Goal: Task Accomplishment & Management: Manage account settings

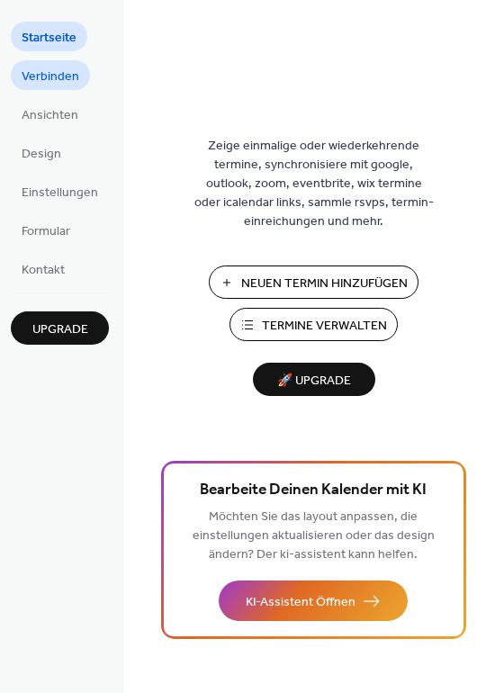
click at [65, 62] on link "Verbinden" at bounding box center [50, 75] width 79 height 30
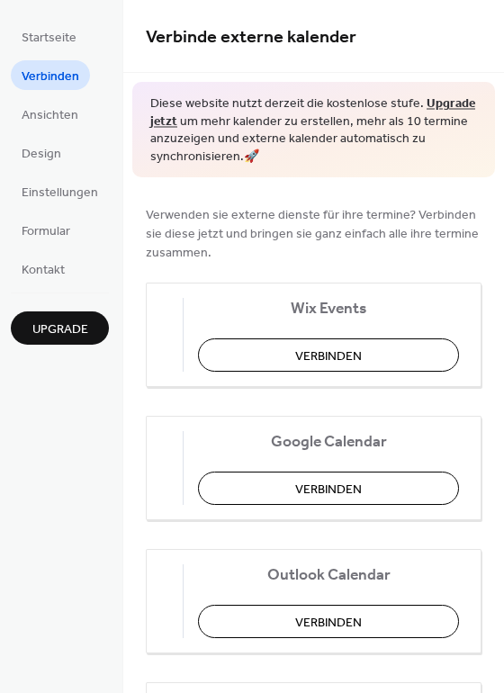
click at [56, 97] on ul "Startseite Verbinden Ansichten Design Einstellungen Formular Kontakt" at bounding box center [60, 153] width 98 height 262
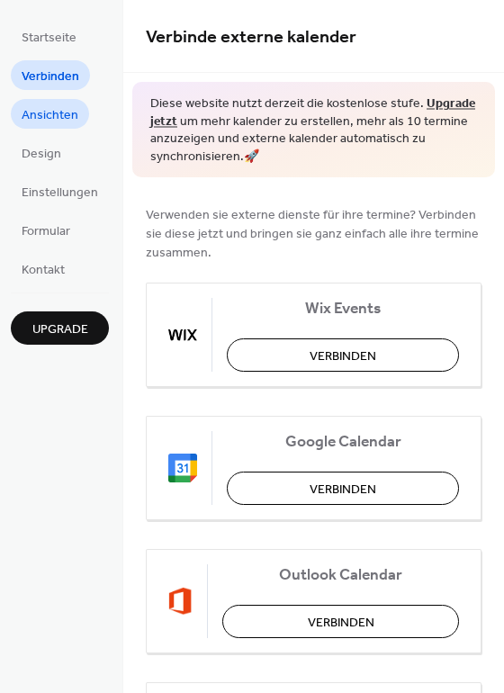
click at [50, 110] on span "Ansichten" at bounding box center [50, 115] width 57 height 19
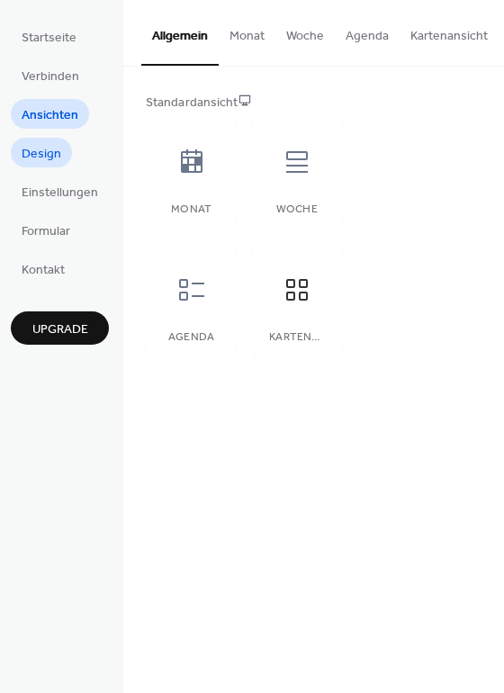
click at [40, 145] on span "Design" at bounding box center [42, 154] width 40 height 19
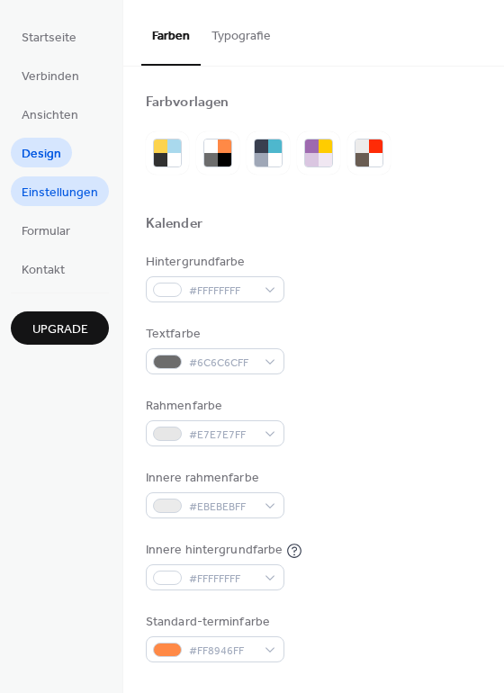
click at [52, 185] on span "Einstellungen" at bounding box center [60, 192] width 76 height 19
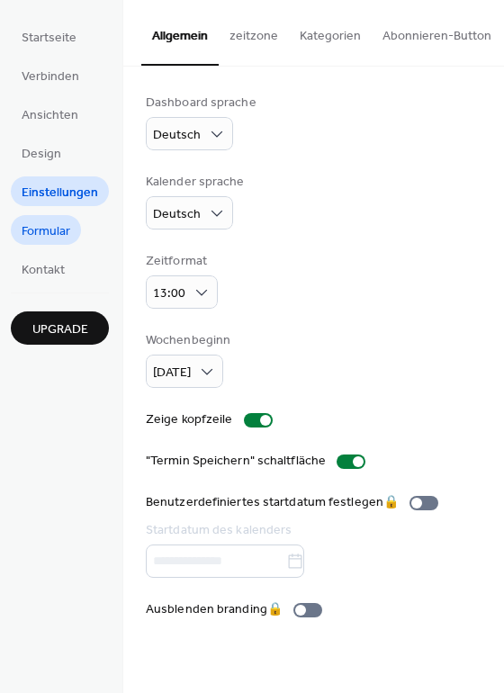
click at [47, 216] on link "Formular" at bounding box center [46, 230] width 70 height 30
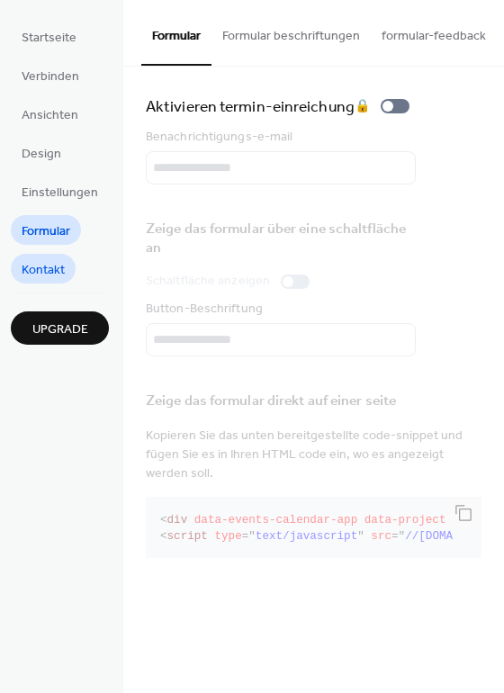
click at [50, 265] on span "Kontakt" at bounding box center [43, 270] width 43 height 19
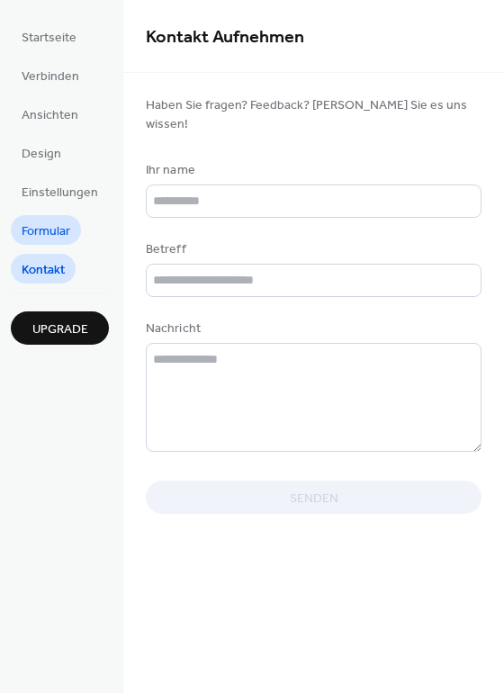
click at [50, 237] on span "Formular" at bounding box center [46, 231] width 49 height 19
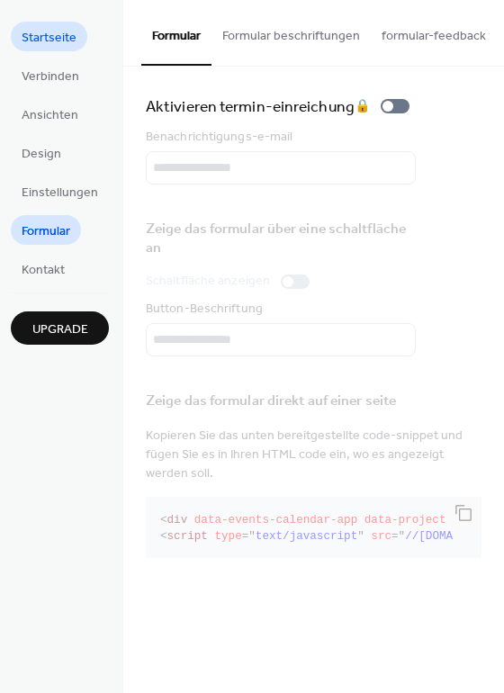
click at [48, 50] on ul "Startseite Verbinden Ansichten Design Einstellungen Formular Kontakt" at bounding box center [60, 153] width 98 height 262
click at [49, 67] on span "Verbinden" at bounding box center [51, 76] width 58 height 19
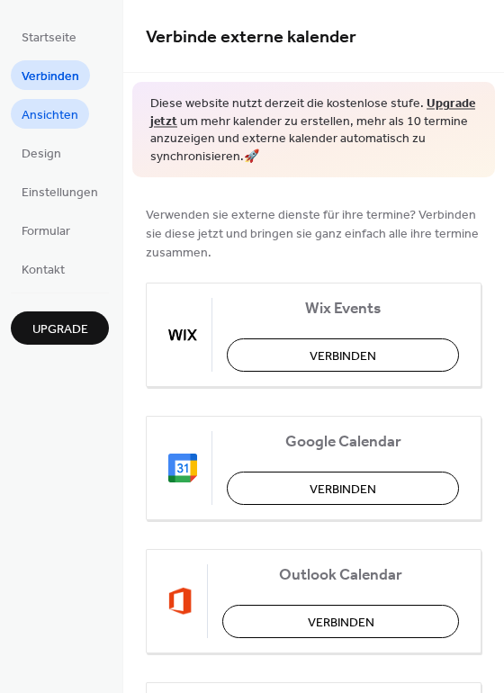
click at [43, 115] on span "Ansichten" at bounding box center [50, 115] width 57 height 19
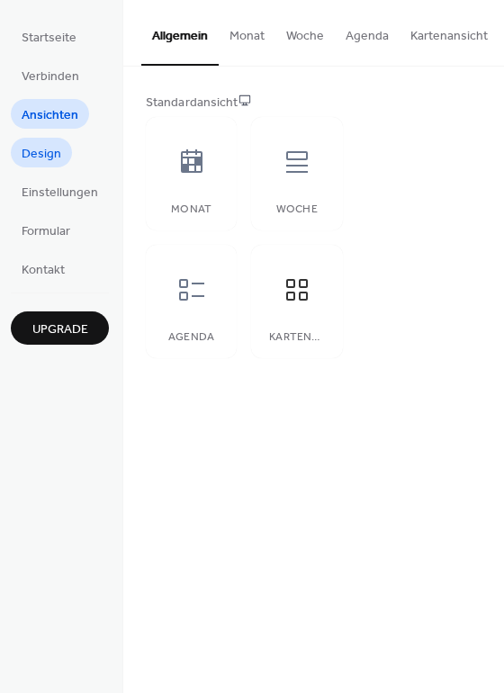
click at [37, 145] on span "Design" at bounding box center [42, 154] width 40 height 19
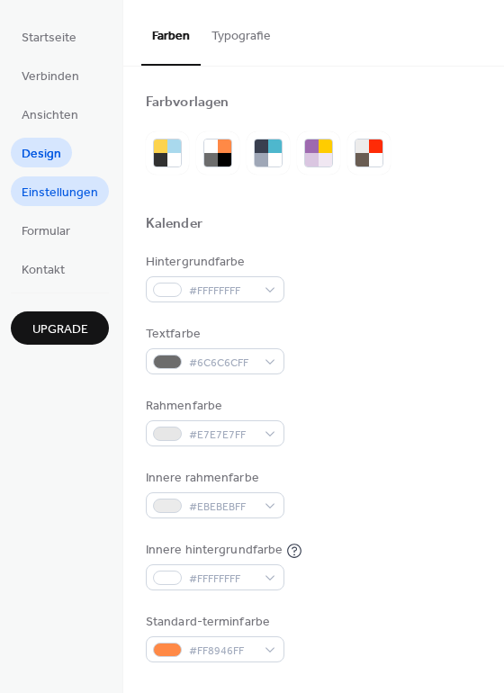
click at [54, 193] on span "Einstellungen" at bounding box center [60, 192] width 76 height 19
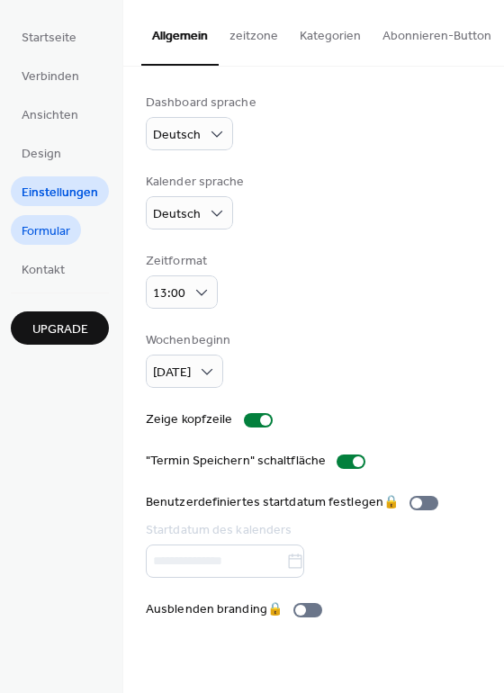
click at [42, 234] on span "Formular" at bounding box center [46, 231] width 49 height 19
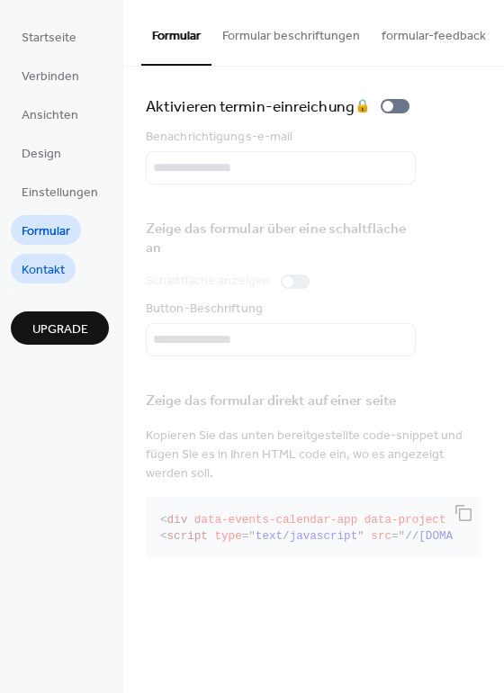
click at [41, 261] on span "Kontakt" at bounding box center [43, 270] width 43 height 19
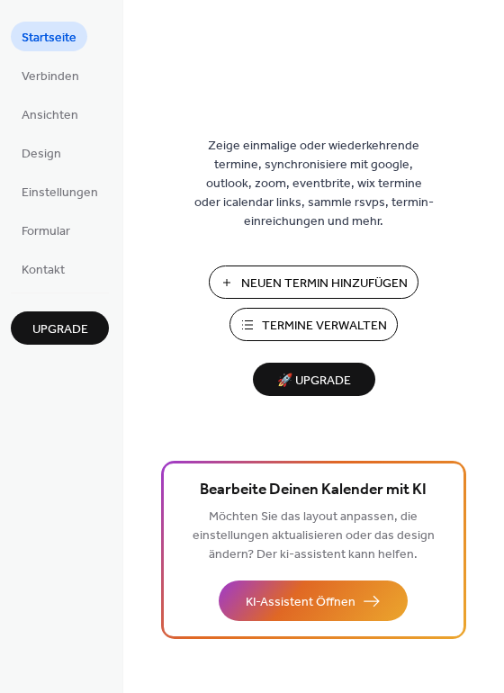
click at [377, 321] on span "Termine Verwalten" at bounding box center [324, 326] width 125 height 19
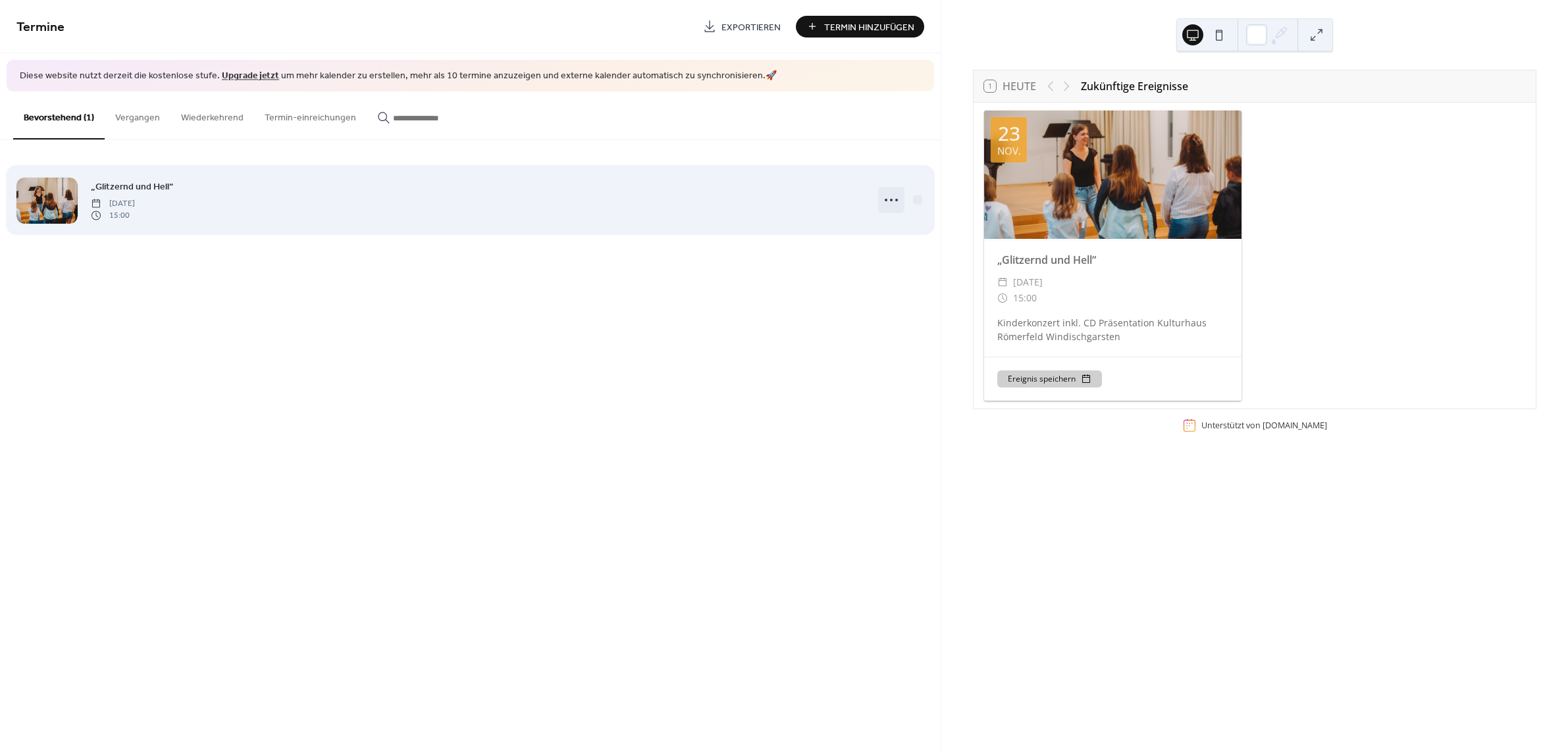
click at [891, 199] on circle at bounding box center [891, 200] width 3 height 3
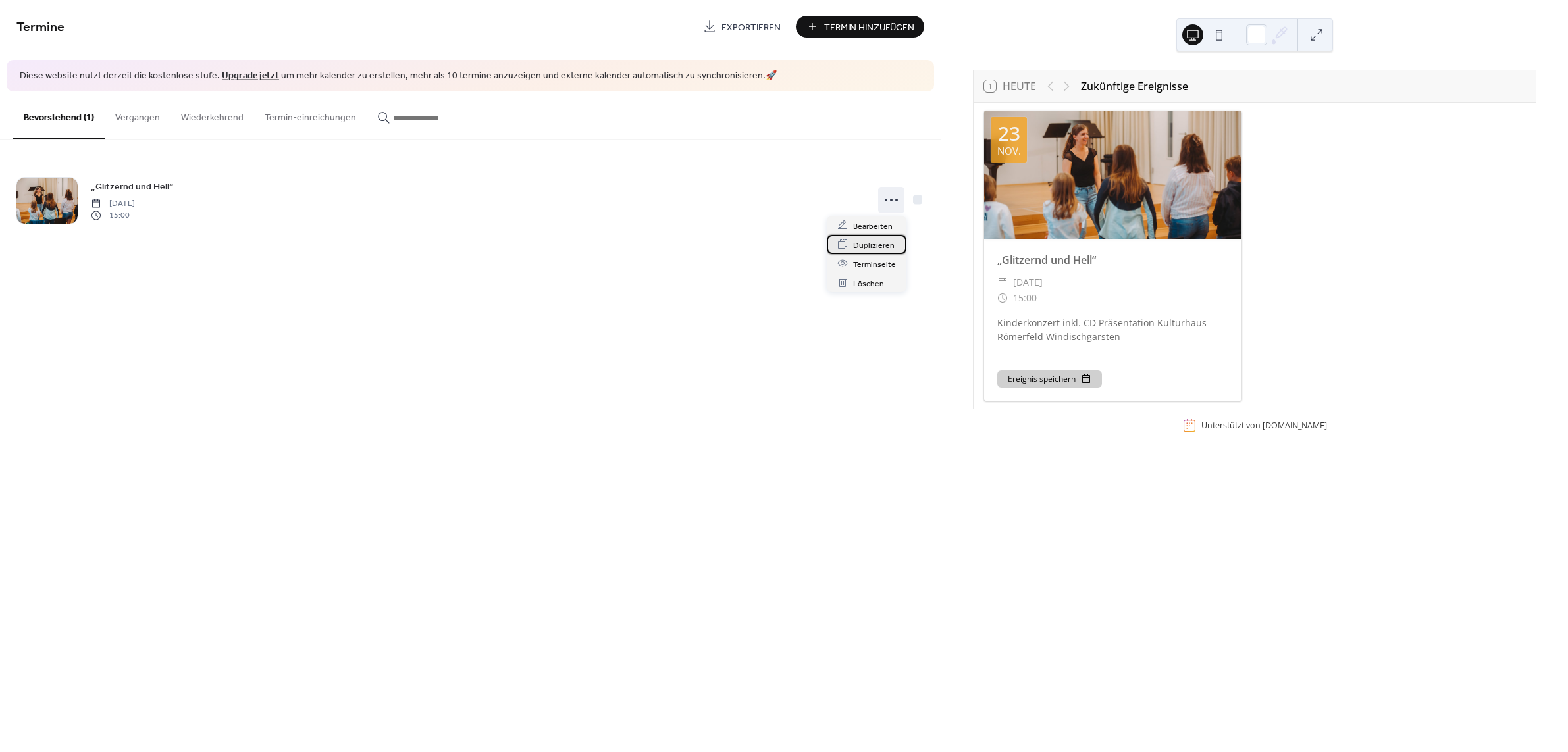
click at [887, 241] on span "Duplizieren" at bounding box center [874, 245] width 42 height 14
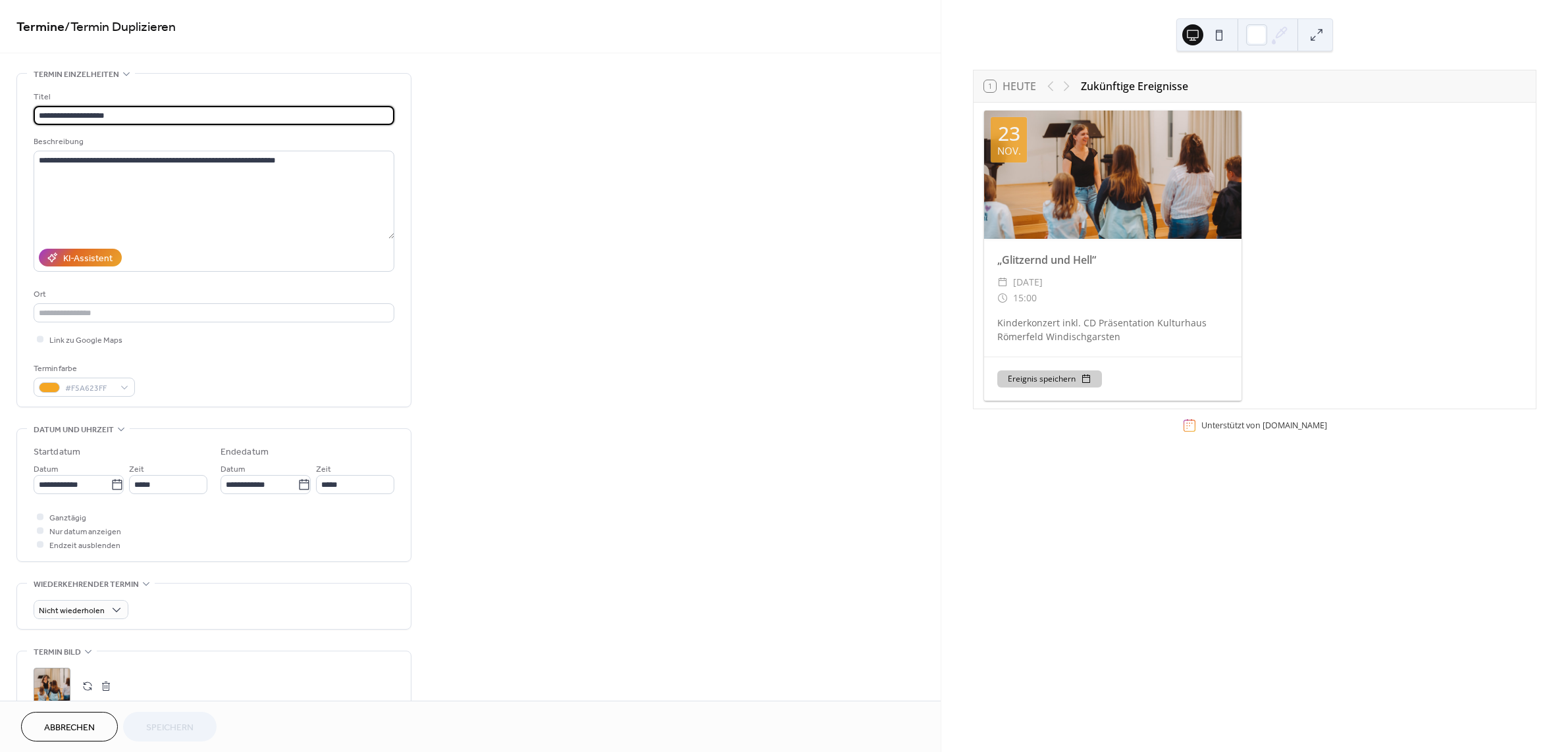
click at [102, 116] on input "**********" at bounding box center [214, 116] width 361 height 19
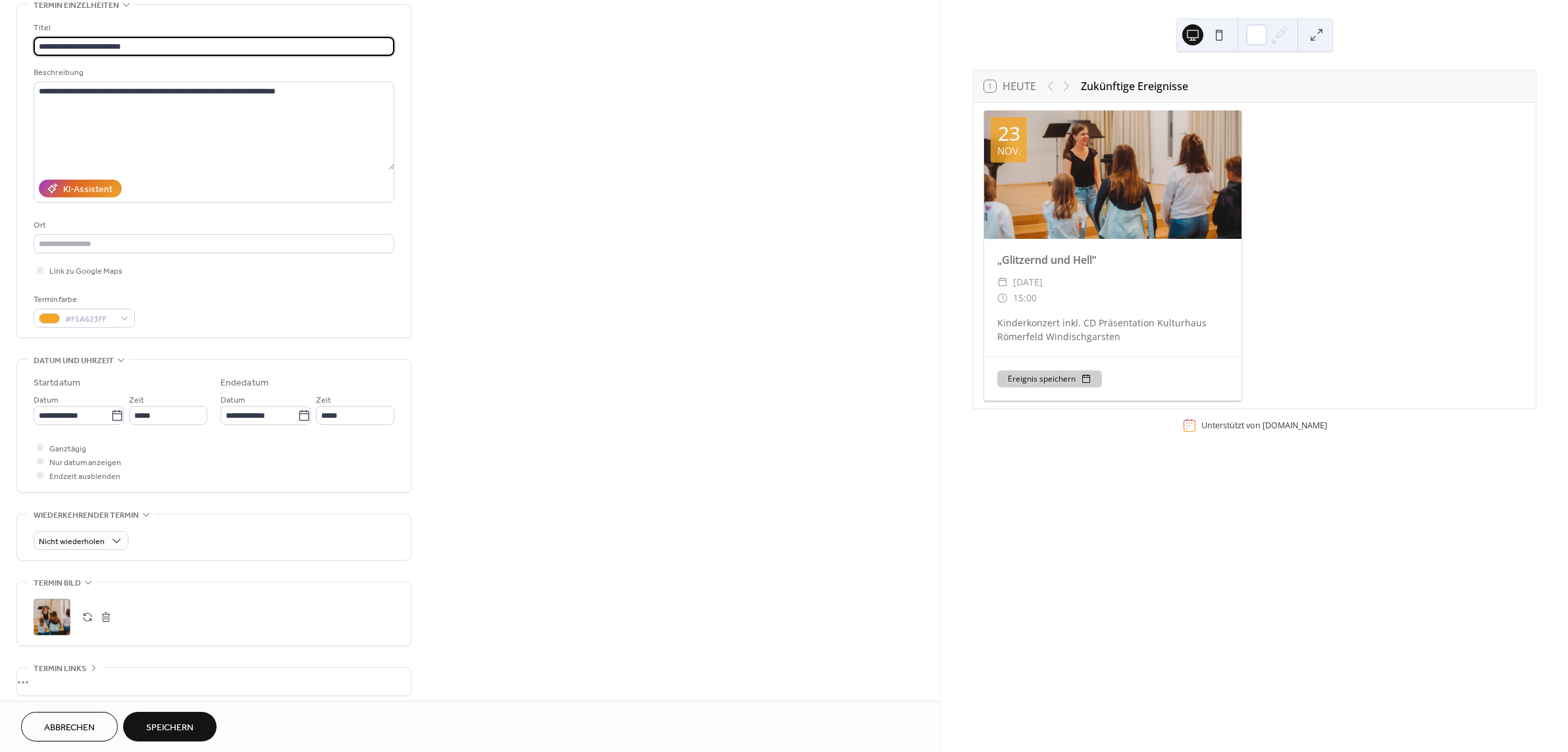
scroll to position [178, 0]
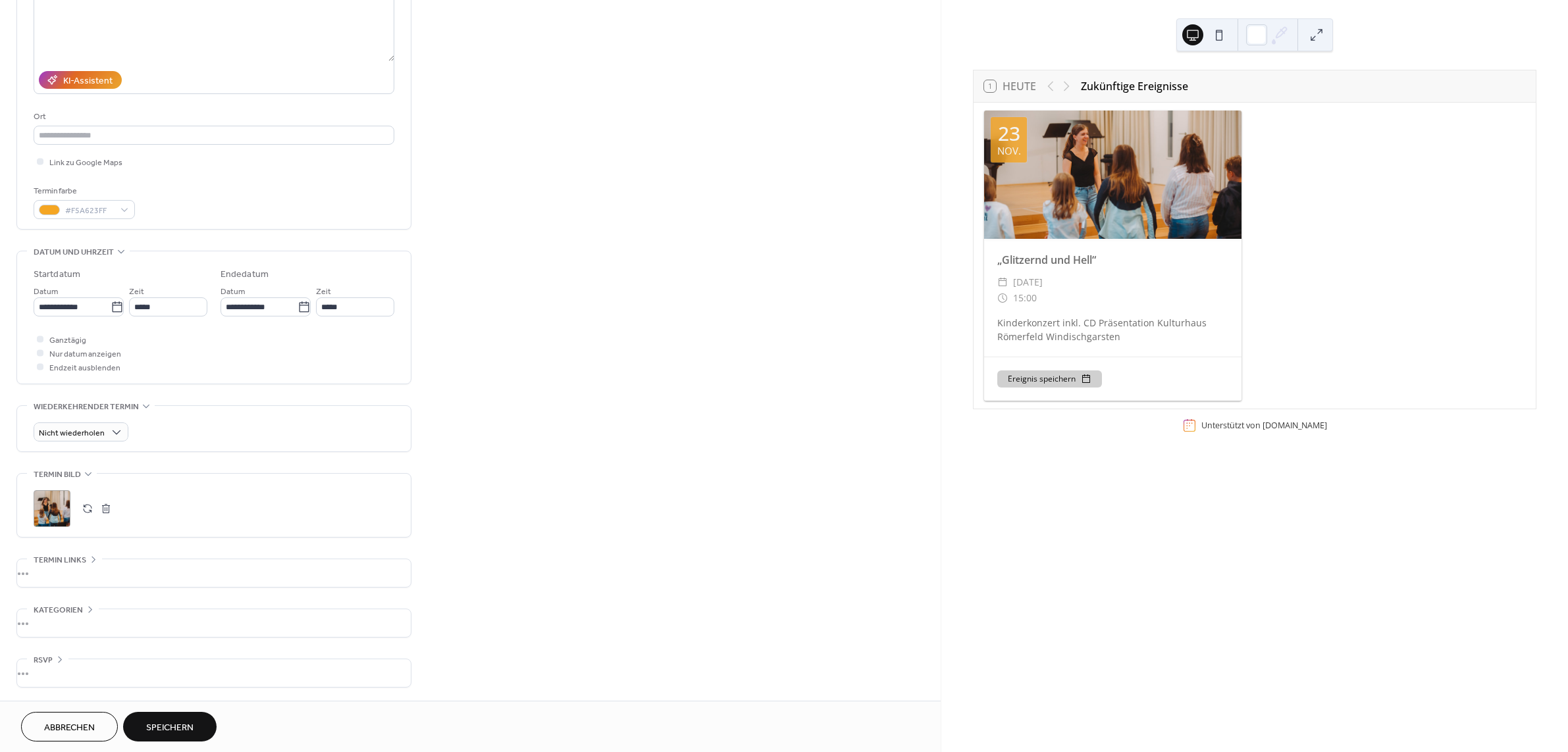
type input "**********"
click at [89, 504] on button "button" at bounding box center [87, 508] width 18 height 18
click at [110, 306] on icon at bounding box center [117, 307] width 13 height 13
click at [108, 306] on input "**********" at bounding box center [72, 307] width 77 height 19
click at [180, 338] on span "›" at bounding box center [183, 338] width 20 height 26
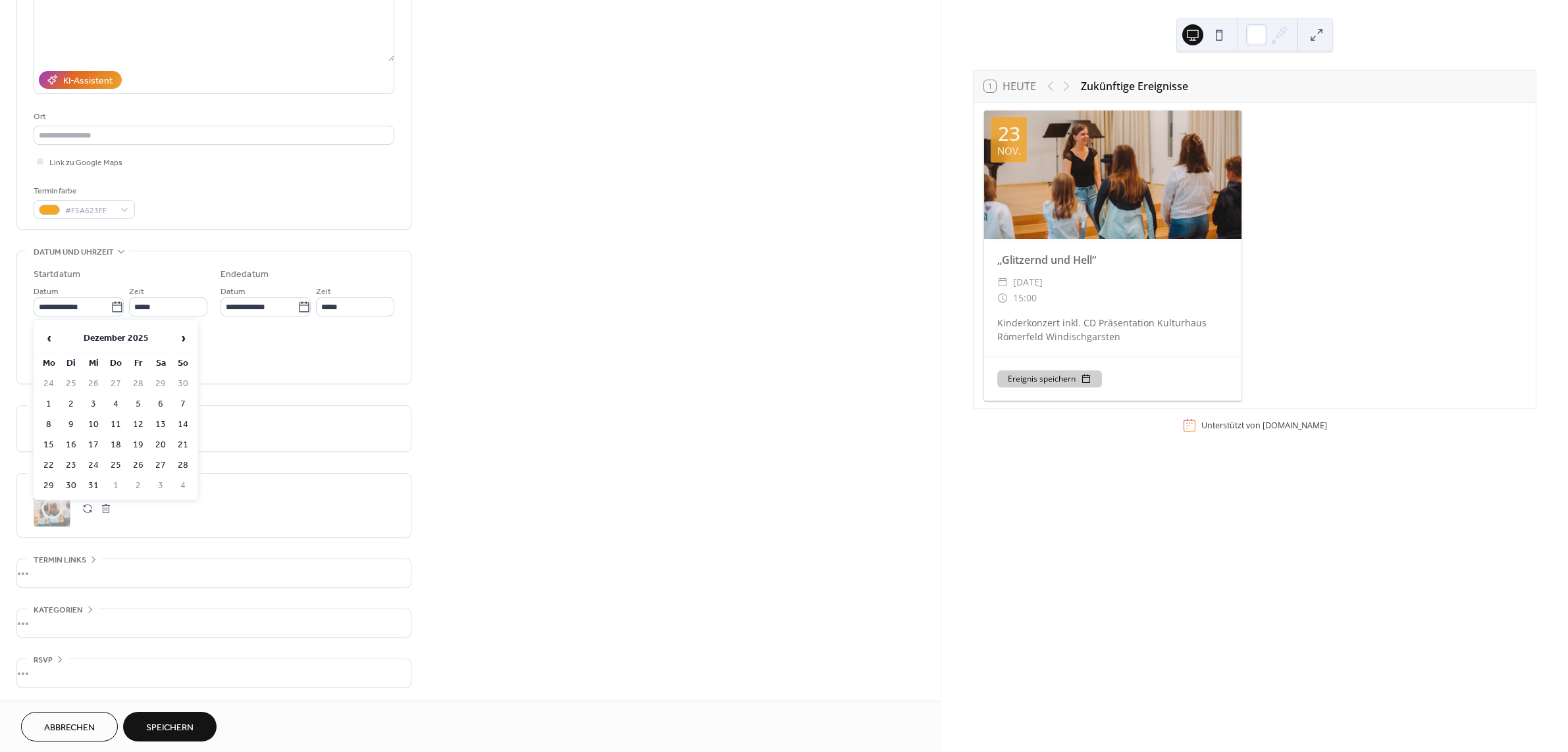
click at [102, 414] on table "‹ Dezember 2025 › Mo Di Mi Do Fr Sa So 24 25 26 27 28 29 30 1 2 3 4 5 6 7 8 9 1…" at bounding box center [116, 410] width 158 height 173
click at [158, 737] on button "Speichern" at bounding box center [170, 726] width 94 height 29
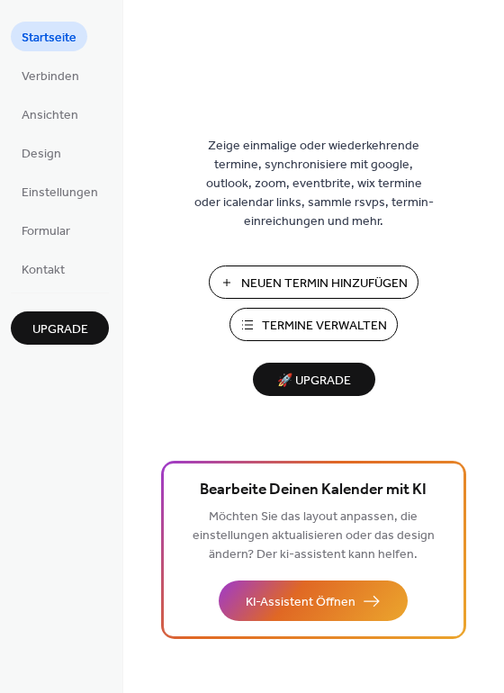
click at [302, 325] on span "Termine Verwalten" at bounding box center [324, 326] width 125 height 19
click at [54, 79] on span "Verbinden" at bounding box center [51, 76] width 58 height 19
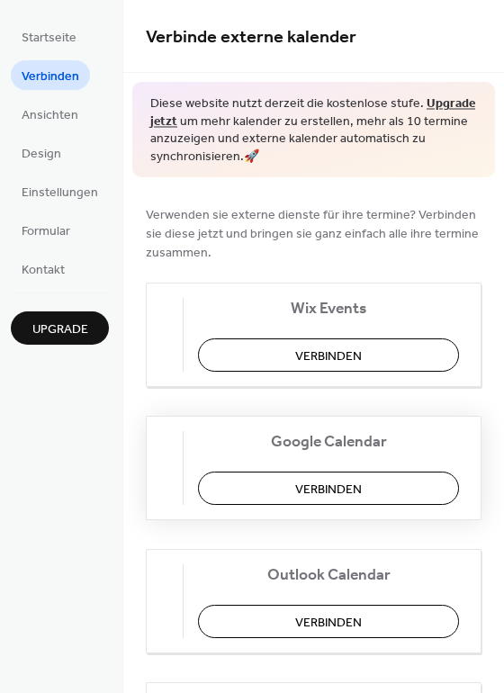
click at [343, 496] on span "Verbinden" at bounding box center [328, 489] width 67 height 19
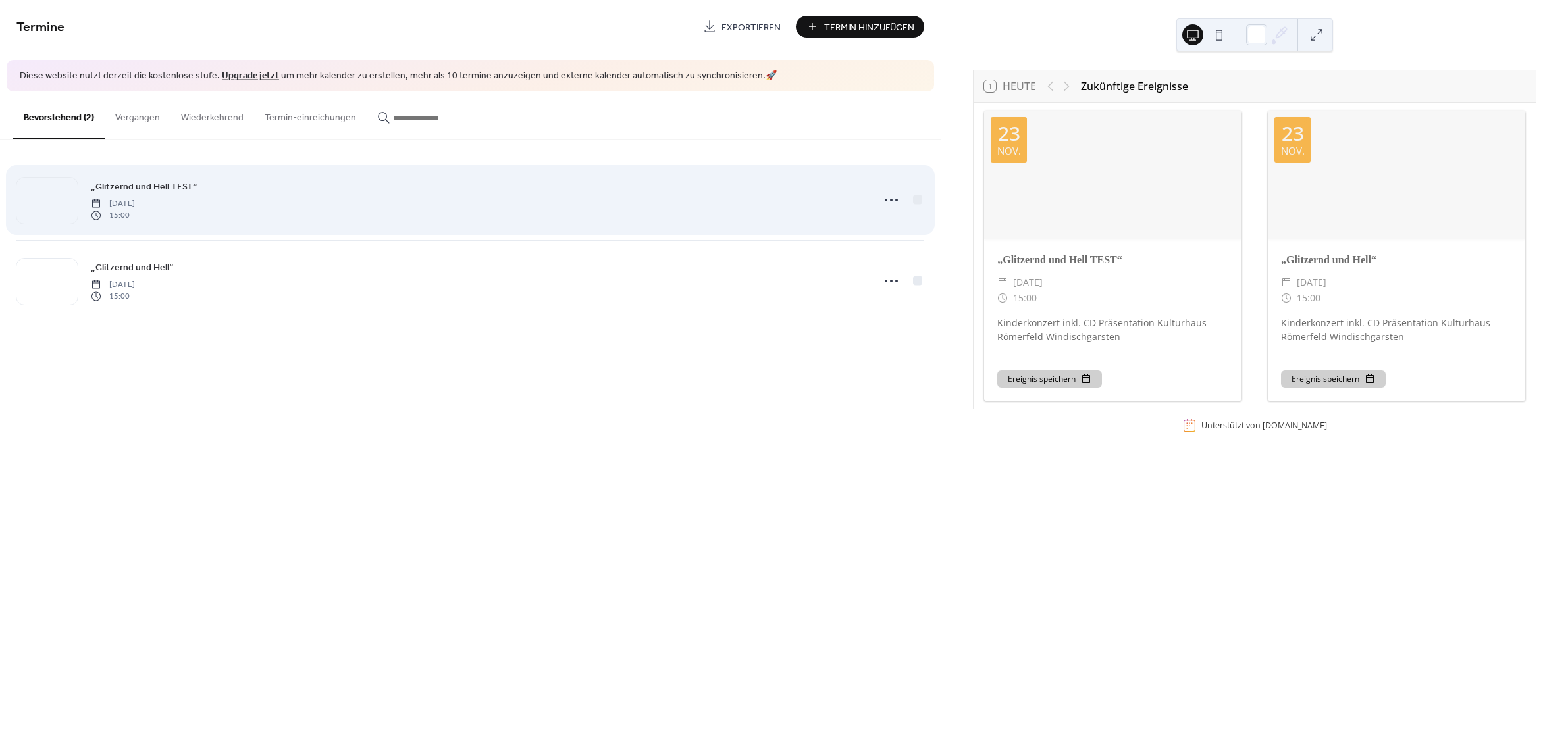
click at [135, 210] on span "15:00" at bounding box center [113, 216] width 44 height 12
click at [884, 202] on icon at bounding box center [891, 200] width 21 height 21
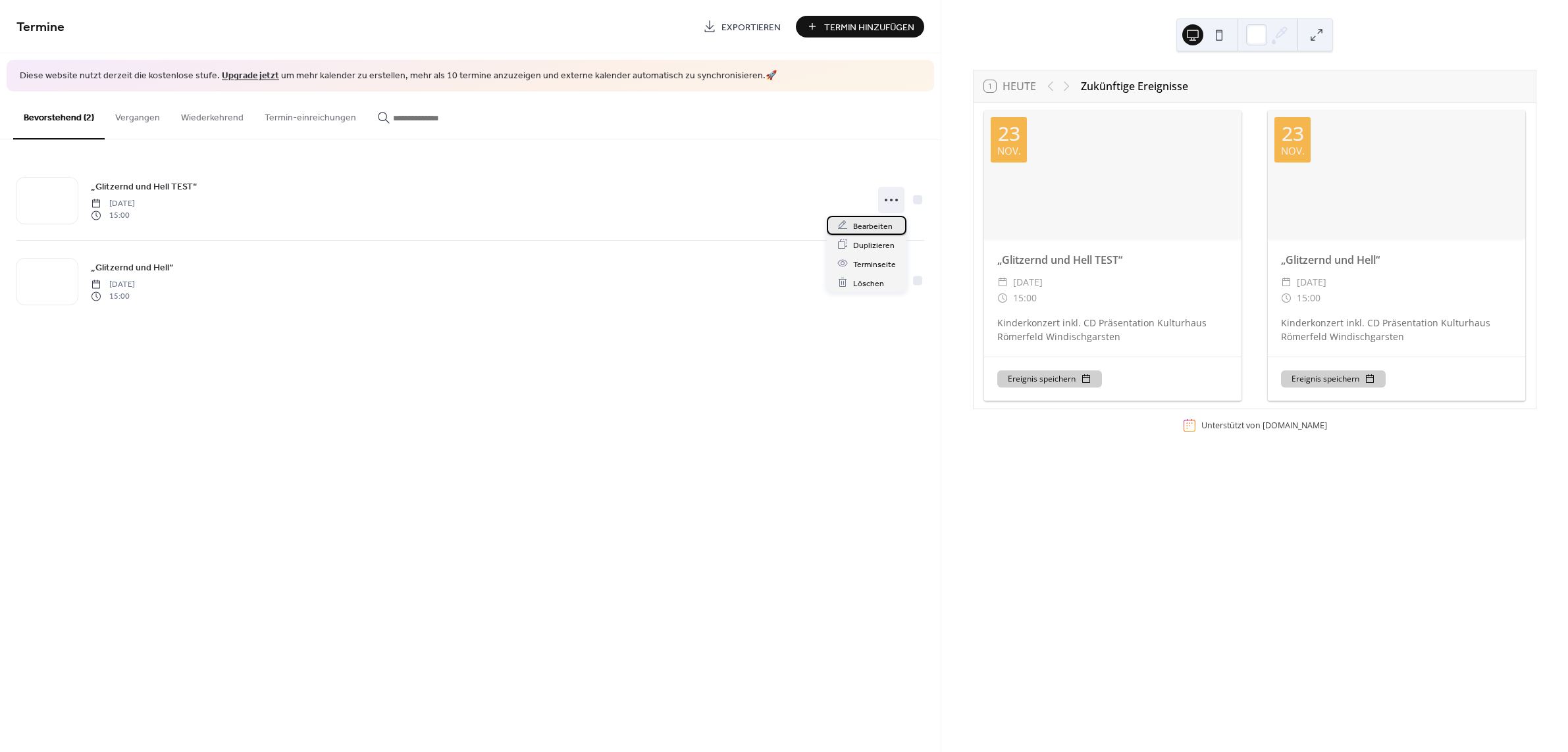
click at [884, 228] on span "Bearbeiten" at bounding box center [873, 226] width 40 height 14
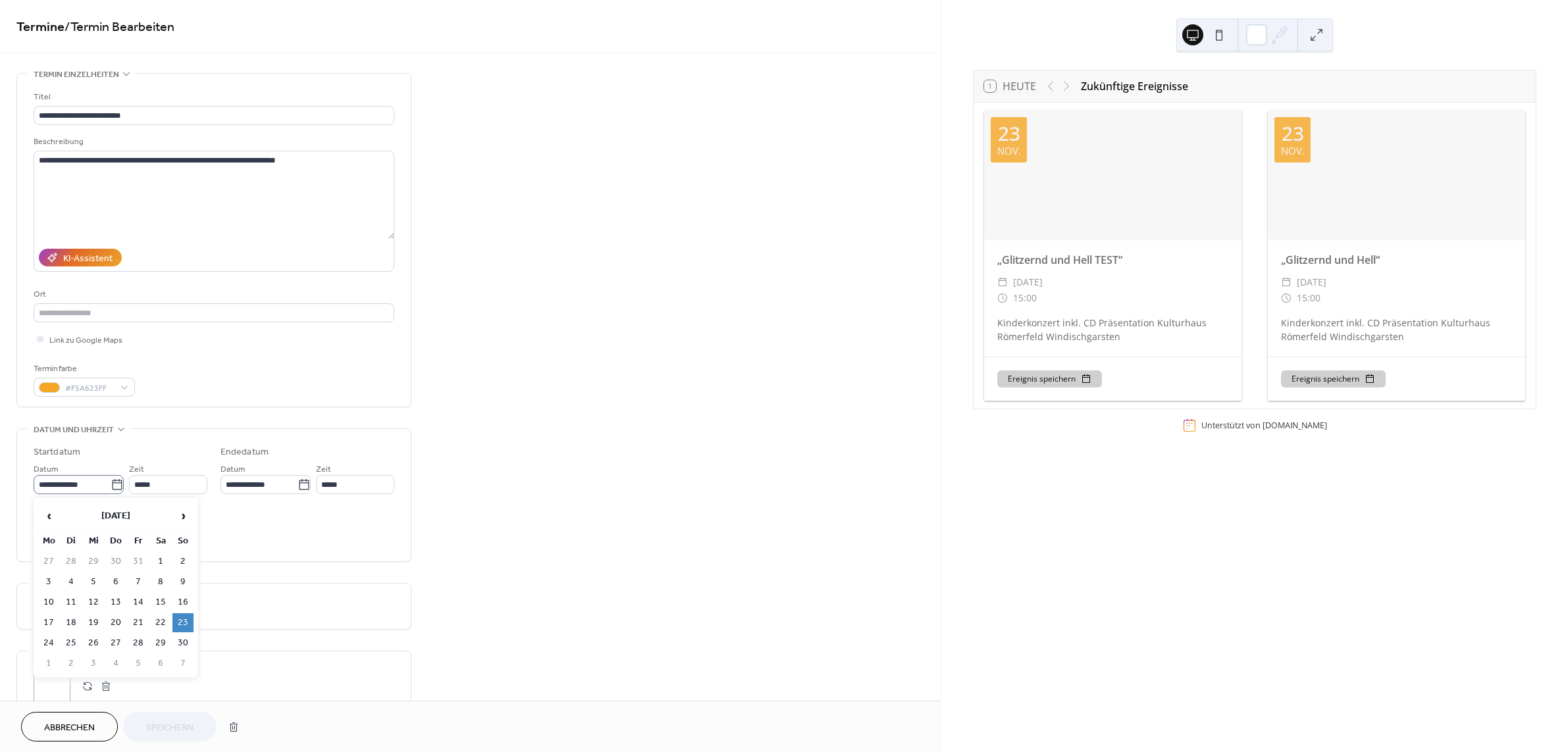
click at [119, 482] on icon at bounding box center [117, 485] width 13 height 13
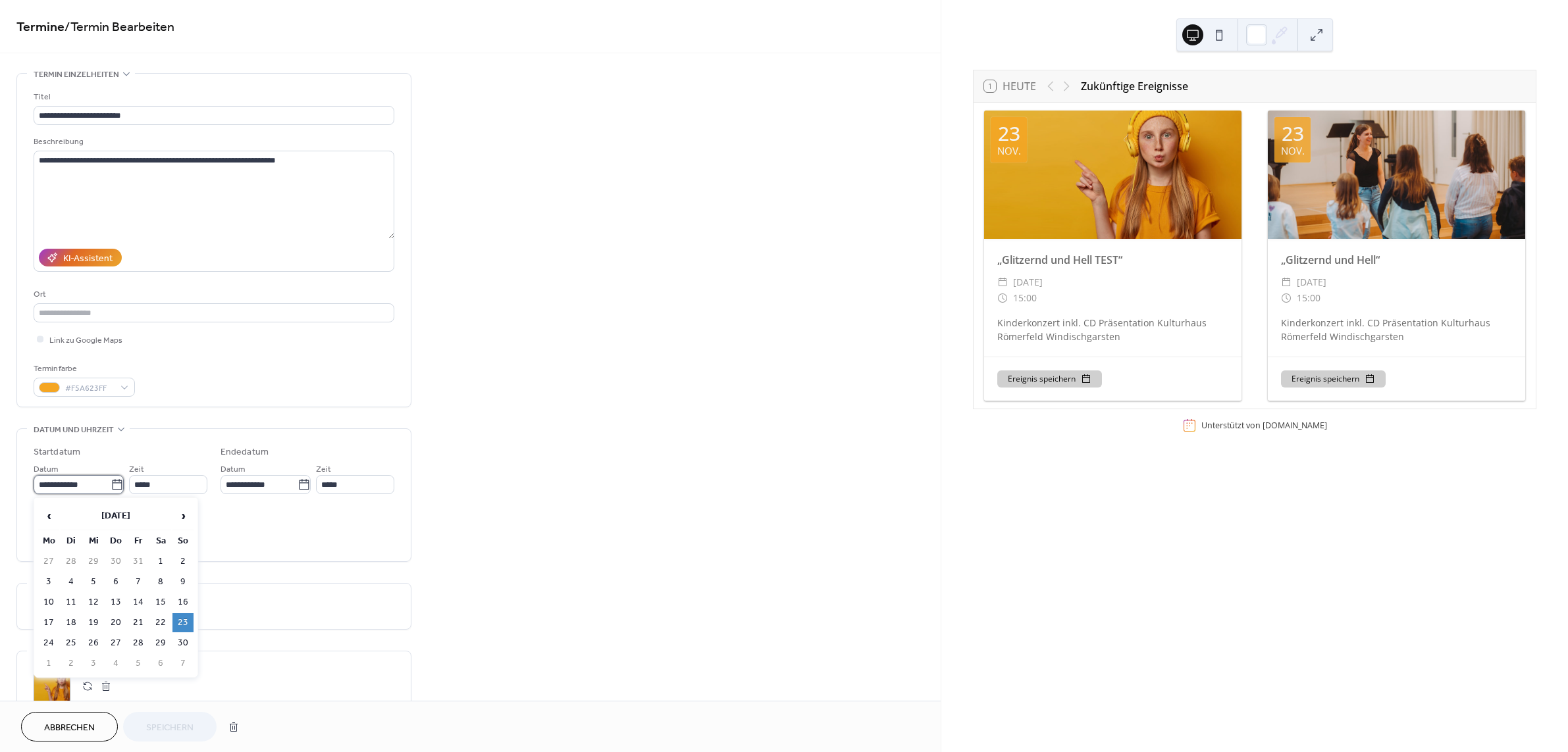
click at [110, 482] on input "**********" at bounding box center [72, 484] width 77 height 19
click at [170, 519] on th "[DATE]" at bounding box center [116, 516] width 110 height 29
click at [125, 567] on td "[DATE]" at bounding box center [135, 583] width 38 height 33
click at [186, 515] on span "›" at bounding box center [183, 516] width 20 height 26
click at [112, 484] on icon at bounding box center [116, 484] width 10 height 10
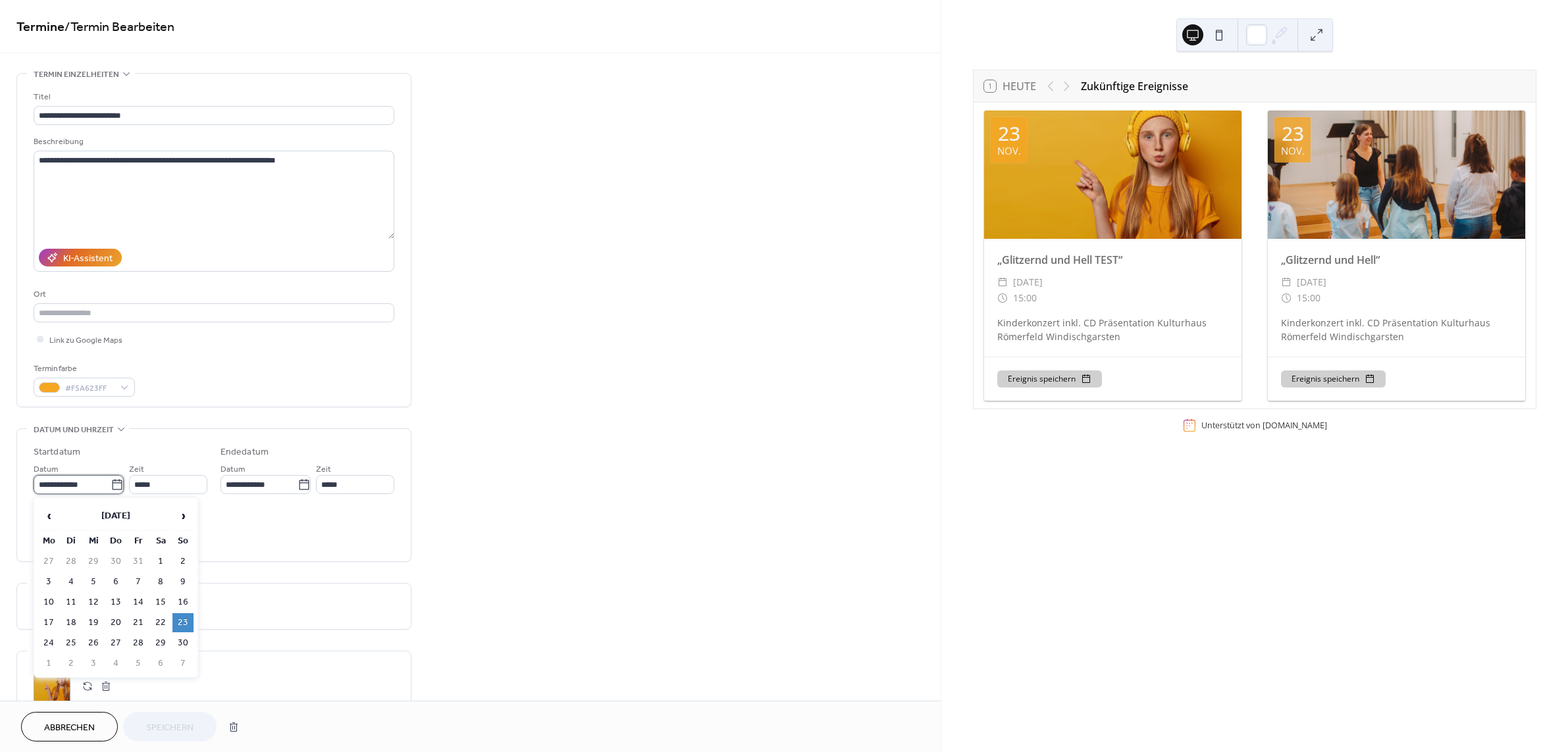
click at [108, 484] on input "**********" at bounding box center [72, 484] width 77 height 19
click at [183, 514] on span "›" at bounding box center [183, 516] width 20 height 26
click at [119, 579] on td "4" at bounding box center [116, 582] width 21 height 19
type input "**********"
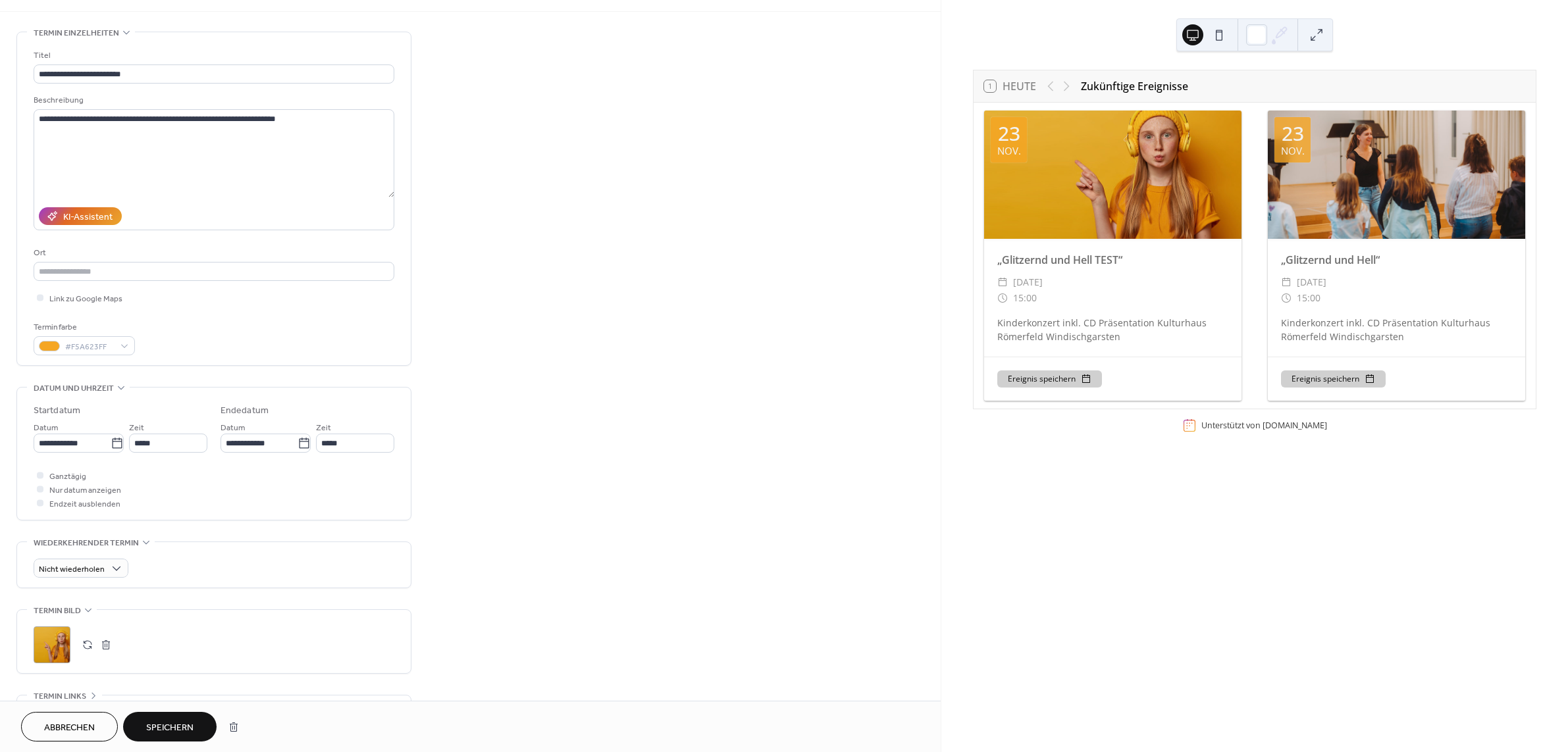
scroll to position [178, 0]
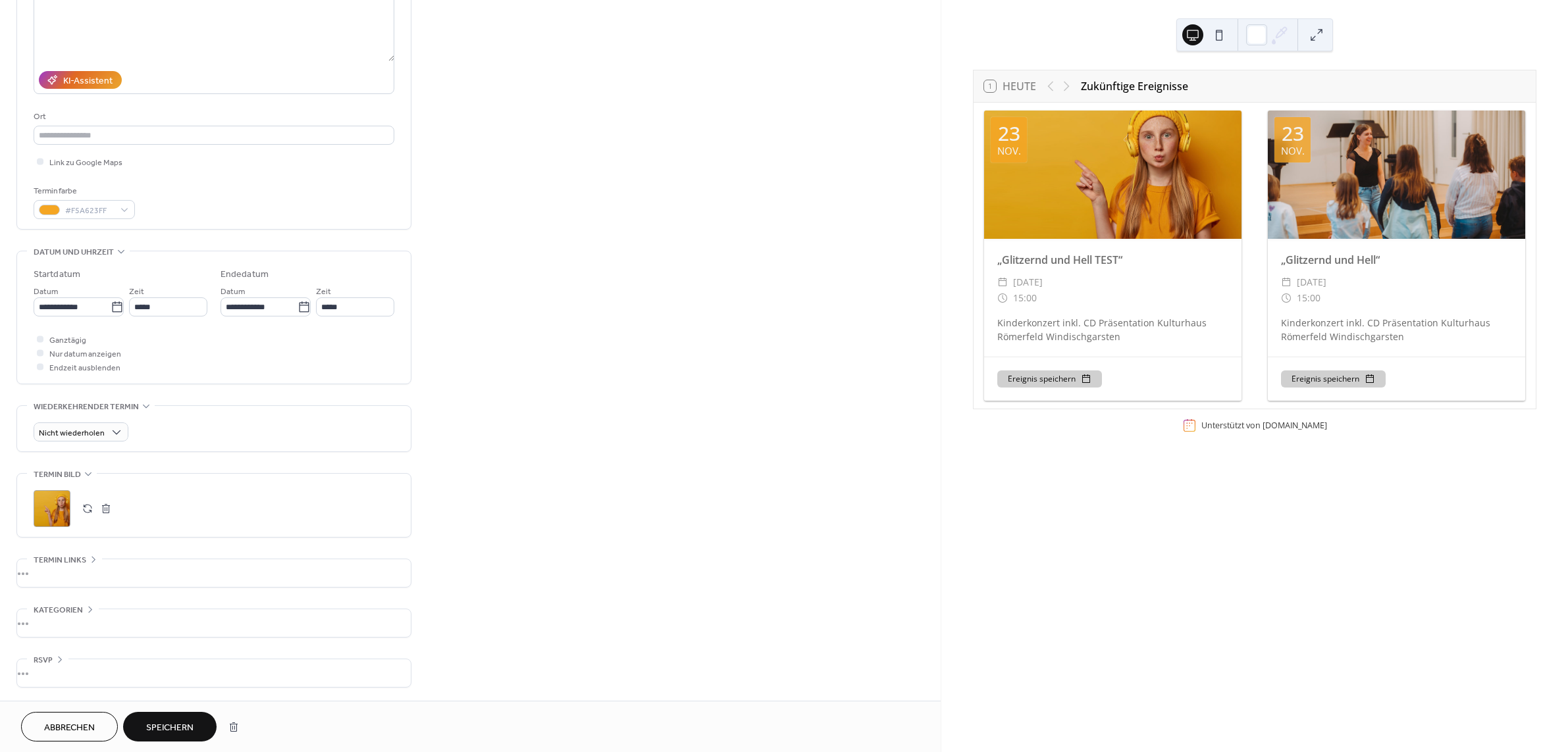
click at [151, 732] on span "Speichern" at bounding box center [170, 728] width 48 height 14
